Goal: Find specific page/section: Find specific page/section

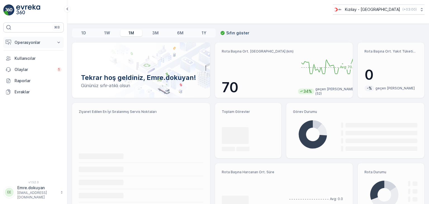
click at [31, 44] on p "Operasyonlar" at bounding box center [34, 43] width 38 height 6
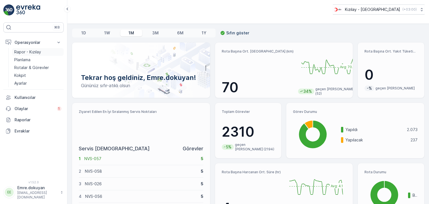
click at [31, 53] on p "Rapor - Kızılay" at bounding box center [27, 52] width 27 height 6
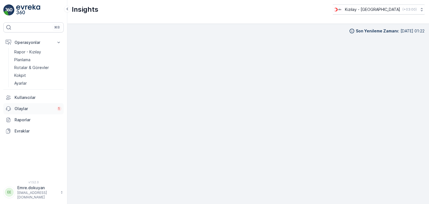
click at [26, 110] on p "Olaylar" at bounding box center [34, 109] width 39 height 6
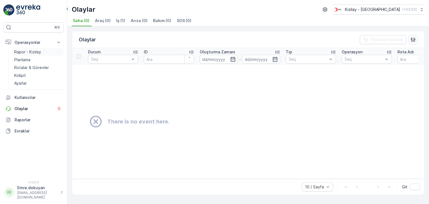
click at [34, 53] on p "Rapor - Kızılay" at bounding box center [27, 52] width 27 height 6
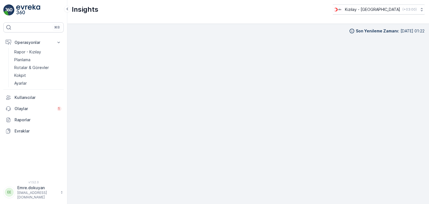
scroll to position [5, 0]
